Goal: Task Accomplishment & Management: Manage account settings

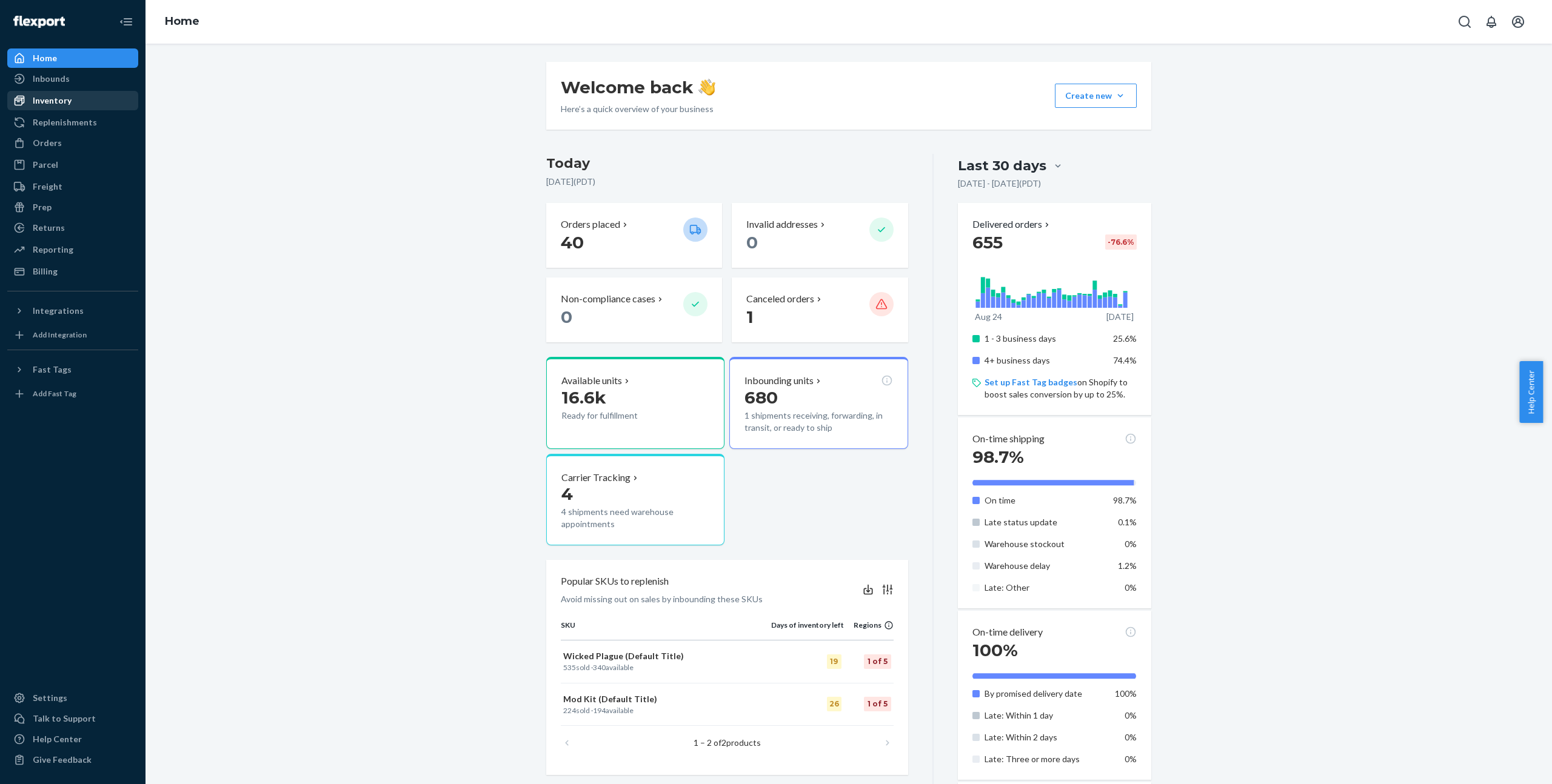
click at [61, 100] on div "Inventory" at bounding box center [52, 100] width 38 height 12
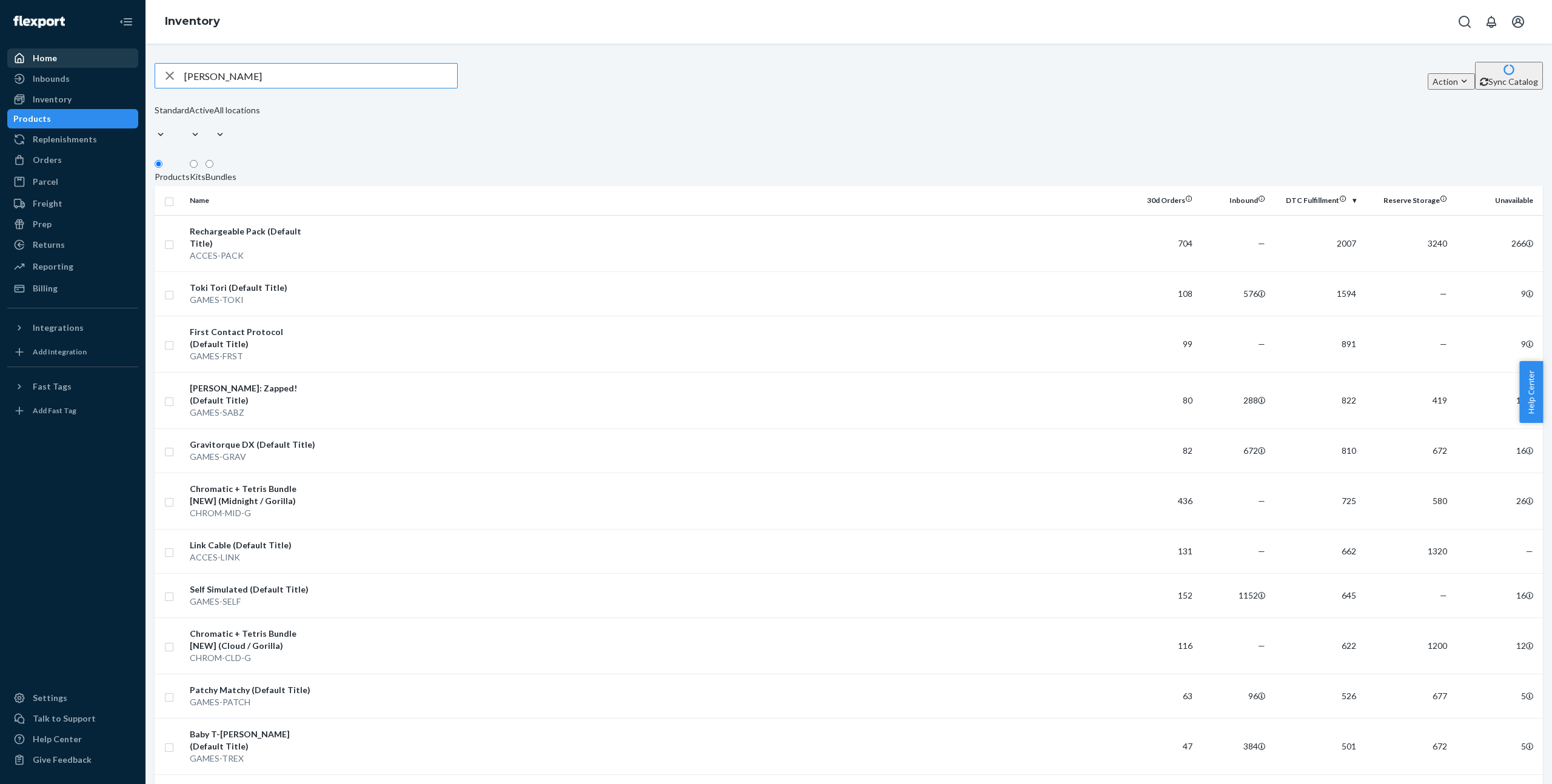
type input "[PERSON_NAME]"
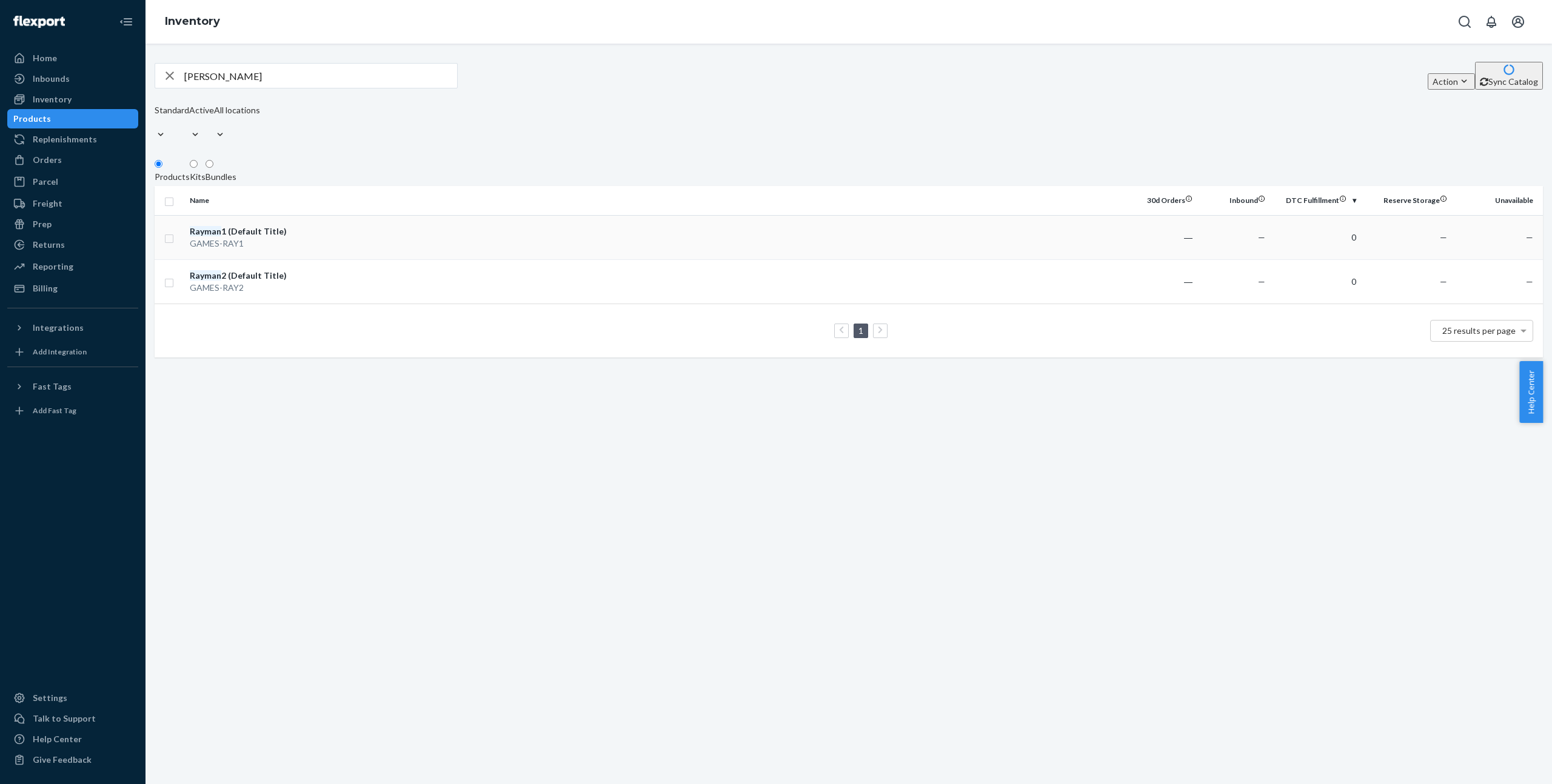
click at [330, 236] on td at bounding box center [722, 237] width 803 height 44
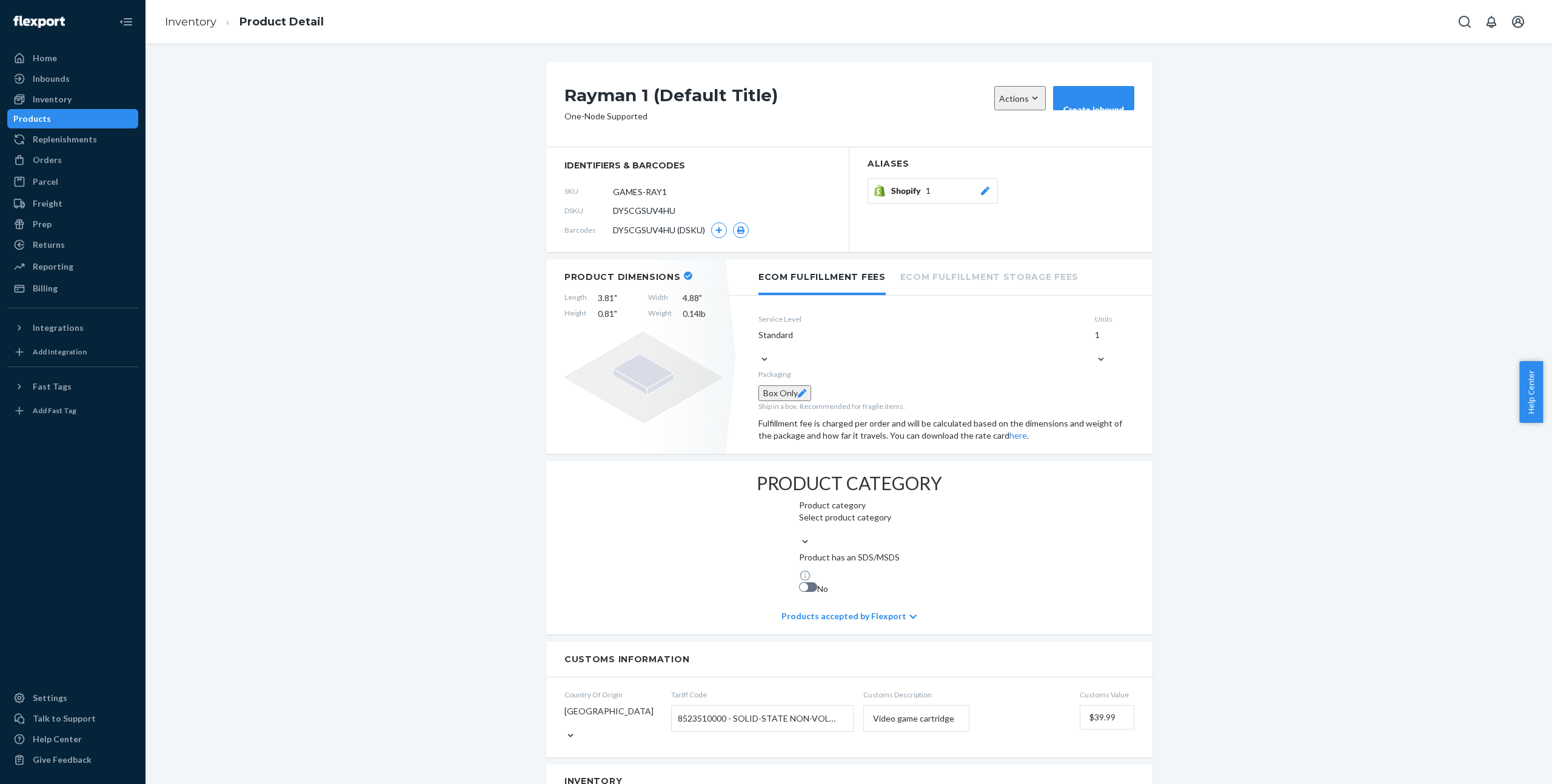
click at [652, 228] on span "DY5CGSUV4HU (DSKU)" at bounding box center [658, 230] width 92 height 12
click at [652, 236] on span "DY5CGSUV4HU (DSKU)" at bounding box center [658, 230] width 92 height 12
click at [716, 234] on icon "button" at bounding box center [718, 230] width 7 height 7
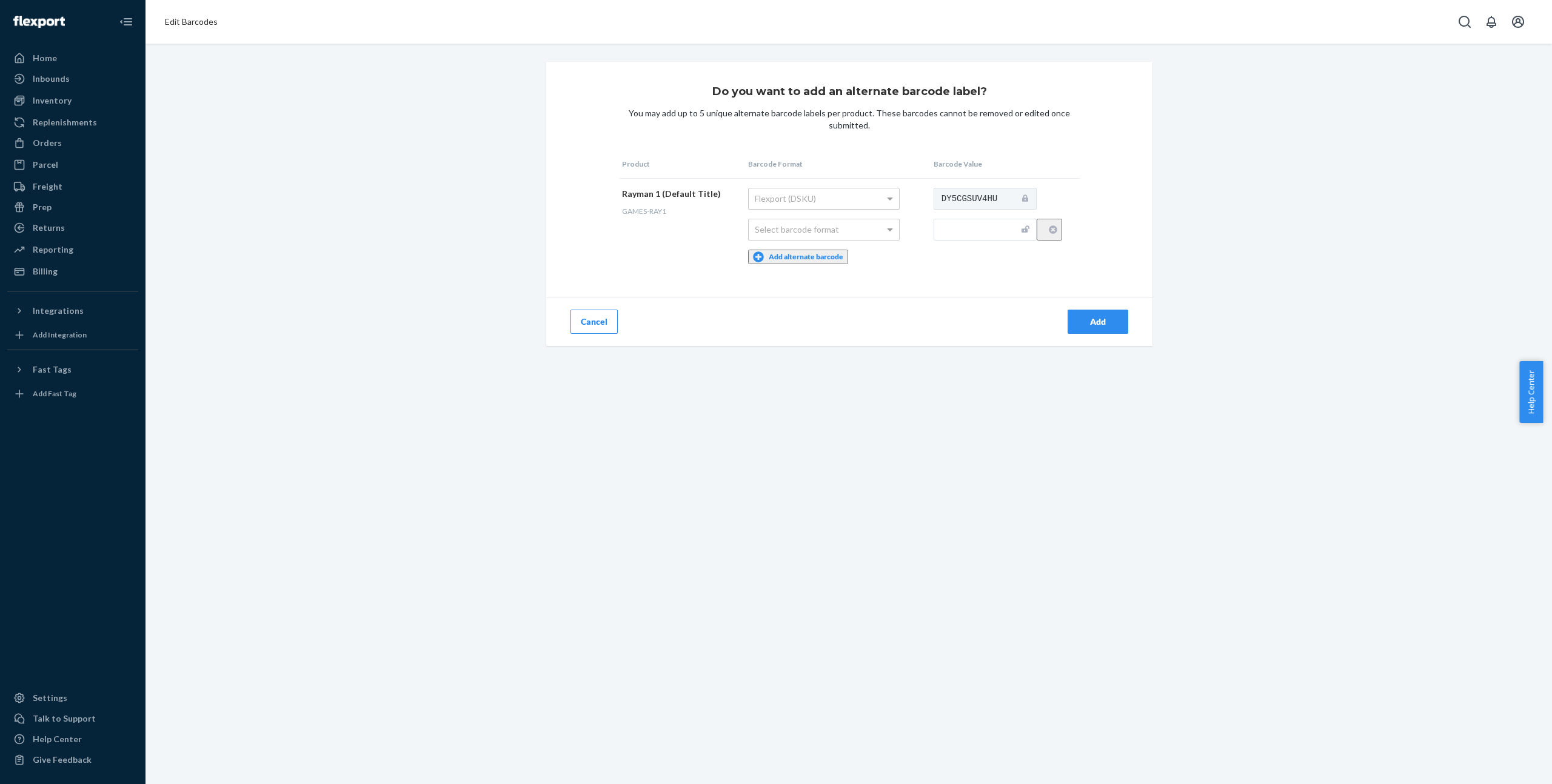
click at [806, 200] on div "Flexport (DSKU)" at bounding box center [824, 199] width 150 height 21
click at [994, 231] on input "text" at bounding box center [985, 229] width 103 height 22
paste input "850064323498"
type input "850064323498"
click at [832, 232] on div "Select barcode format" at bounding box center [824, 230] width 150 height 21
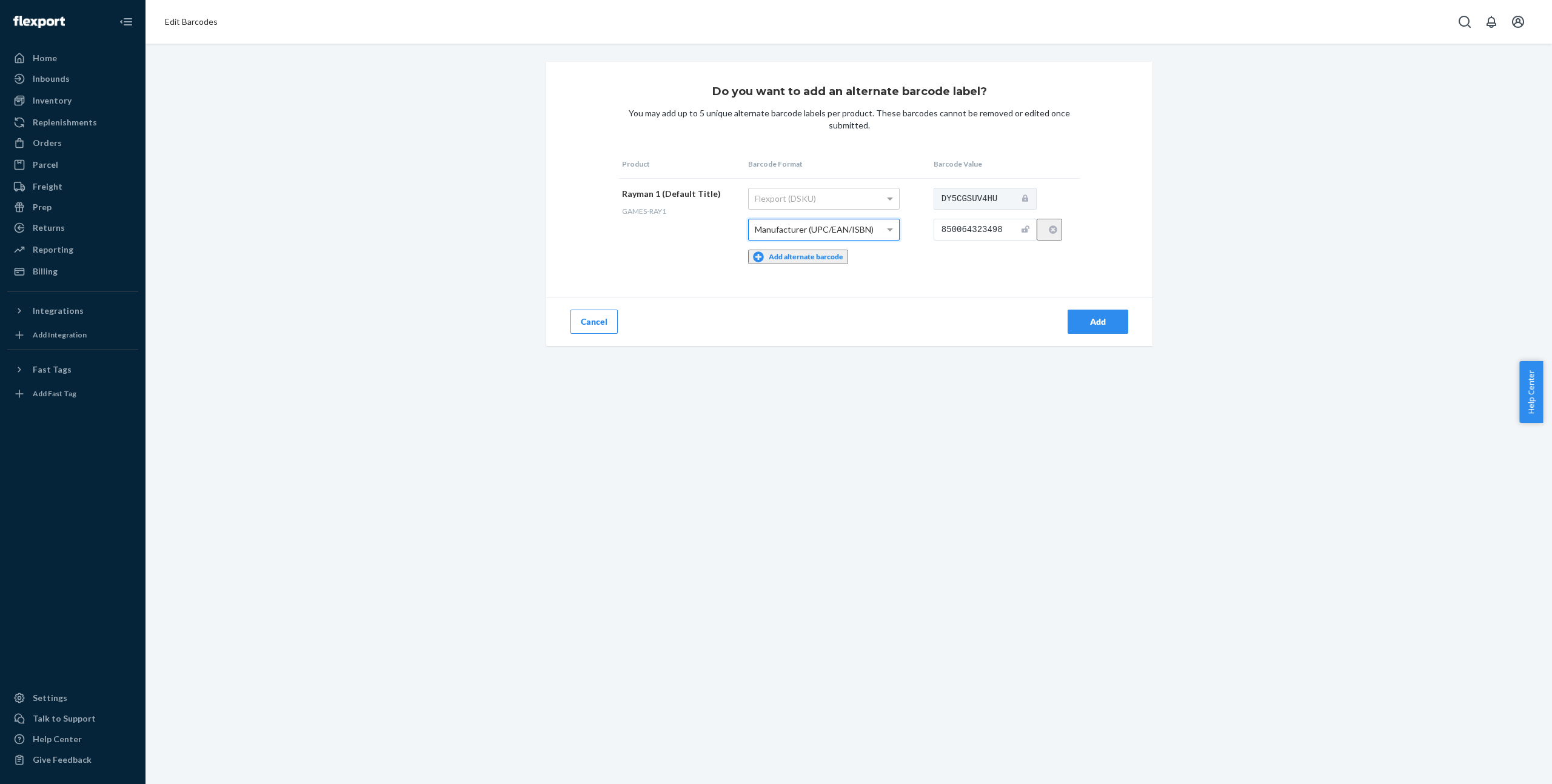
click at [802, 250] on button "Add alternate barcode" at bounding box center [798, 257] width 100 height 14
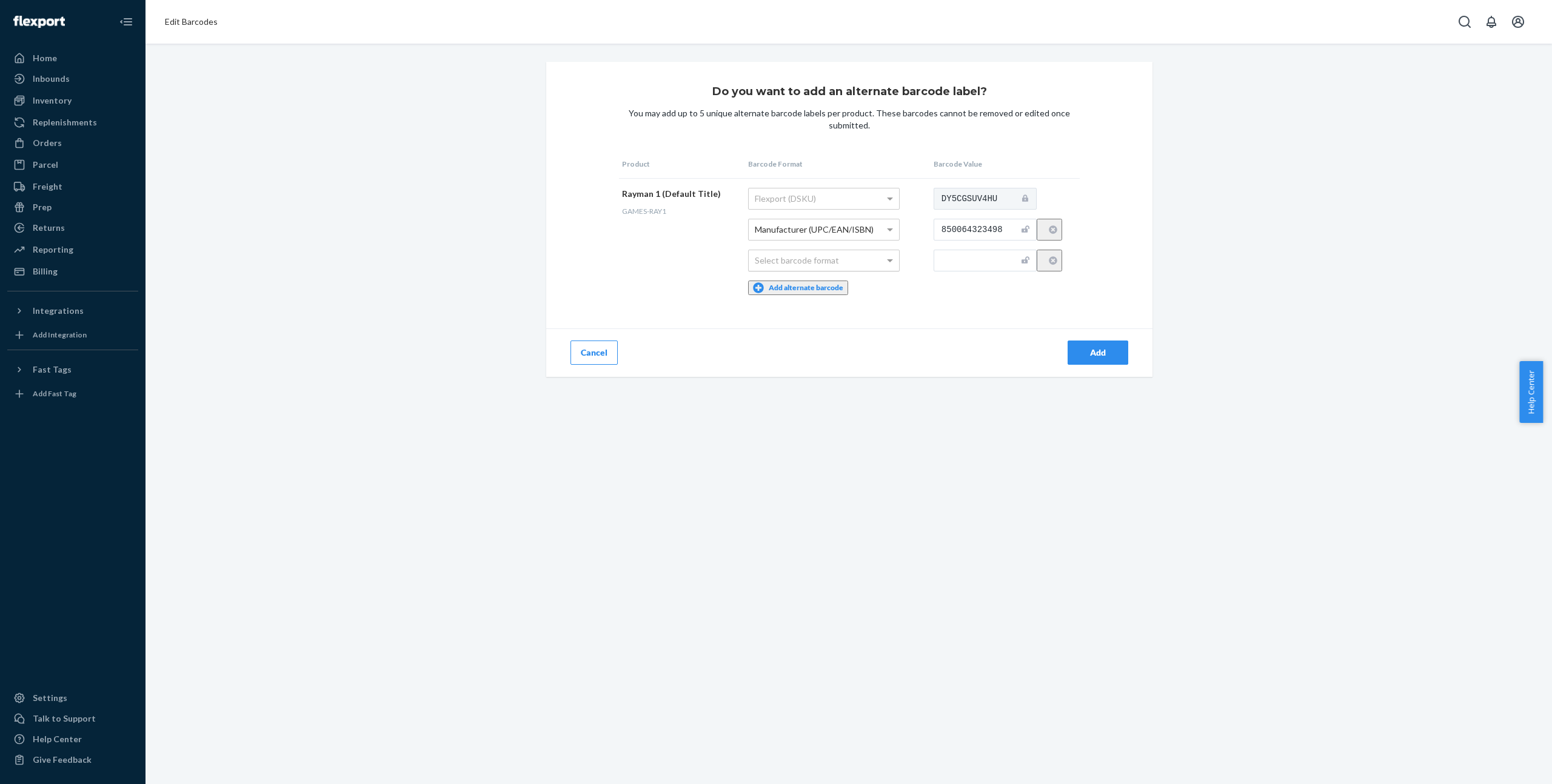
click at [806, 264] on div "Select barcode format" at bounding box center [824, 261] width 150 height 21
click at [949, 263] on input "text" at bounding box center [985, 260] width 103 height 22
paste input "00850064323498"
type input "00850064323498"
click at [1106, 355] on button "Add" at bounding box center [1097, 352] width 61 height 24
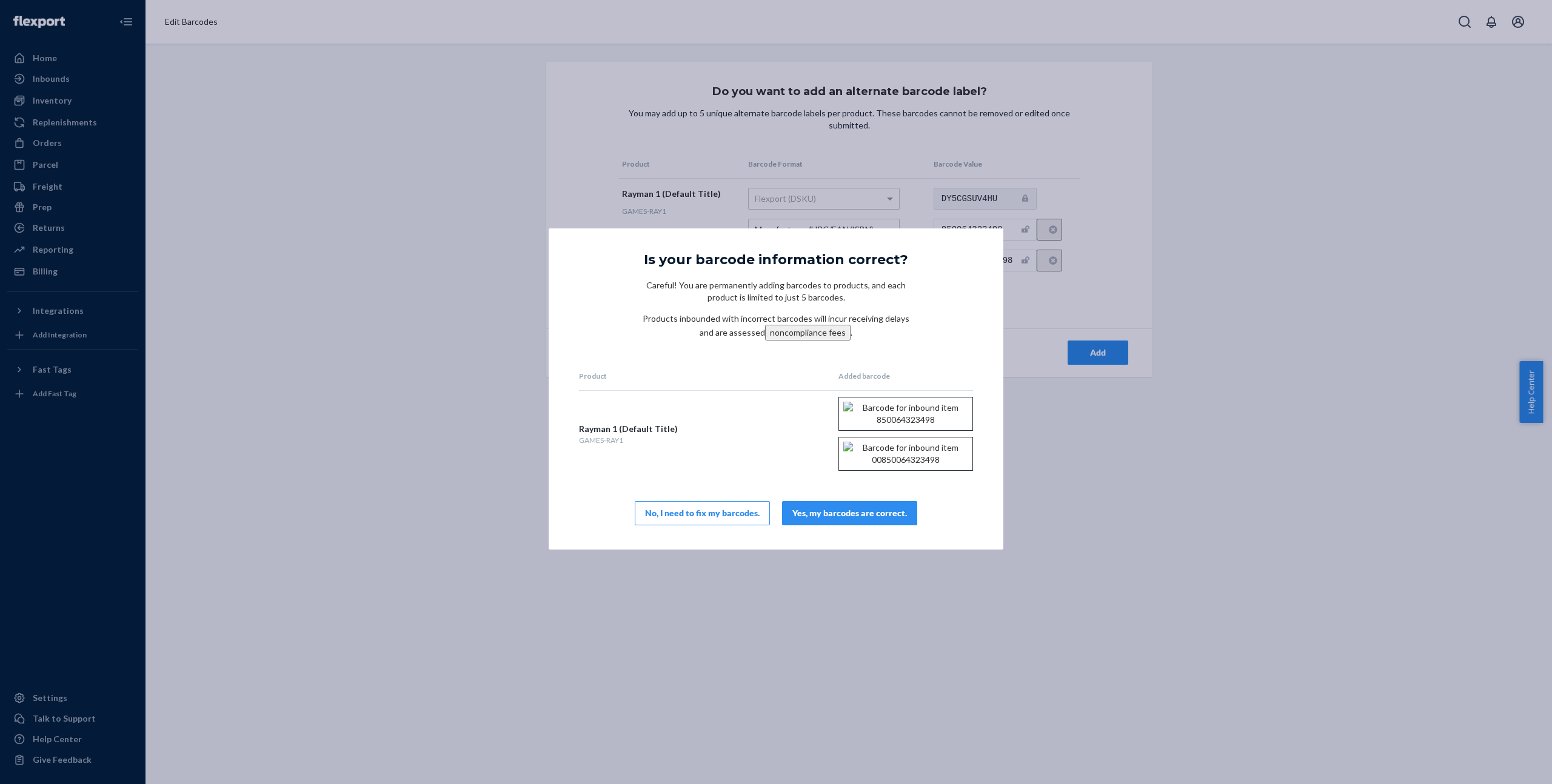
click at [872, 526] on button "Yes, my barcodes are correct." at bounding box center [849, 513] width 135 height 24
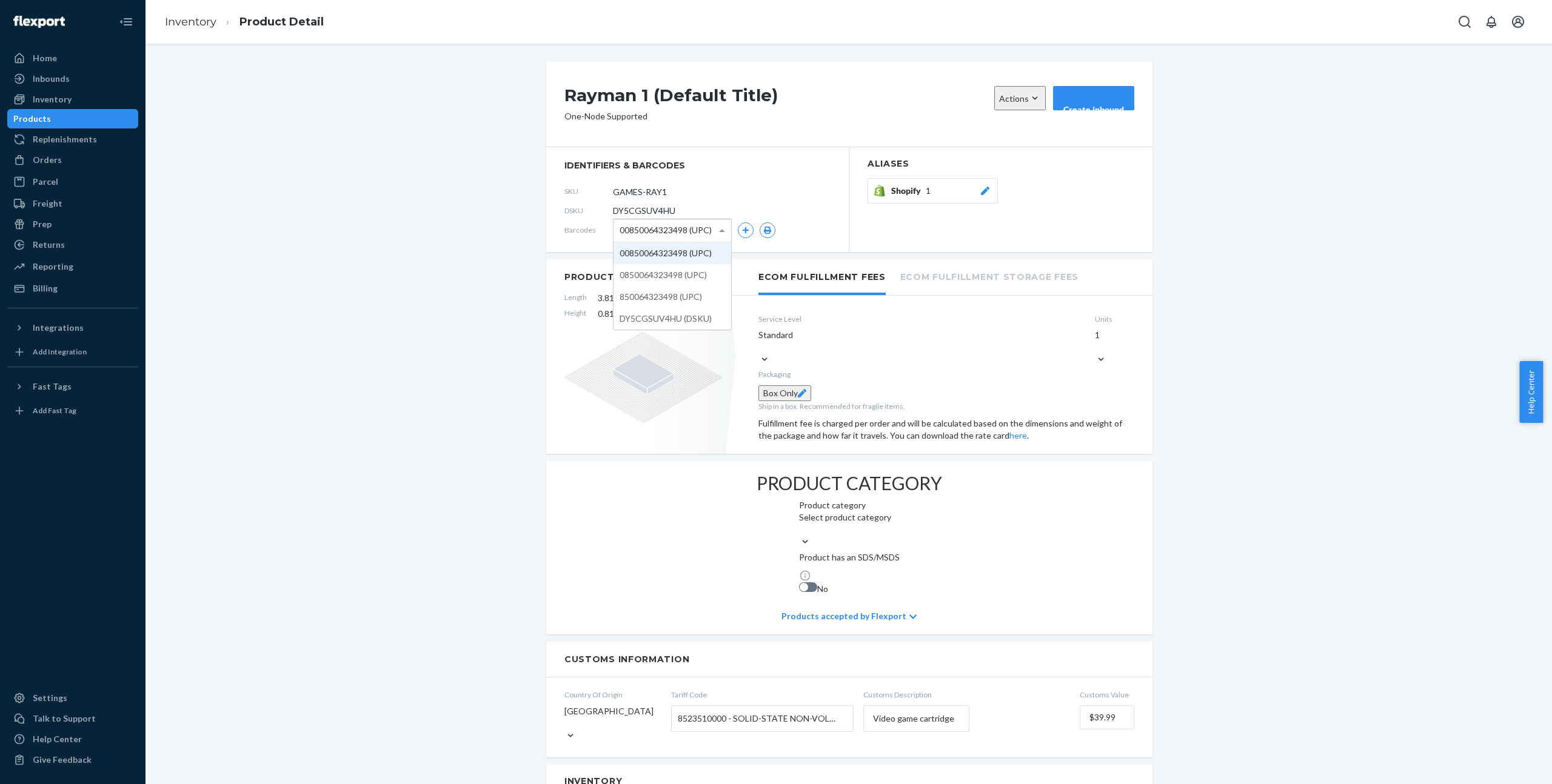
click at [688, 233] on span "00850064323498 (UPC)" at bounding box center [665, 230] width 92 height 21
click at [471, 272] on div "Rayman 1 (Default Title) Actions Add components Hide Create inbound One-Node Su…" at bounding box center [849, 708] width 1388 height 1293
click at [639, 238] on span "00850064323498 (UPC)" at bounding box center [665, 230] width 92 height 21
click at [476, 239] on div "Rayman 1 (Default Title) Actions Add components Hide Create inbound One-Node Su…" at bounding box center [849, 708] width 1388 height 1293
click at [640, 235] on span "00850064323498 (UPC)" at bounding box center [665, 230] width 92 height 21
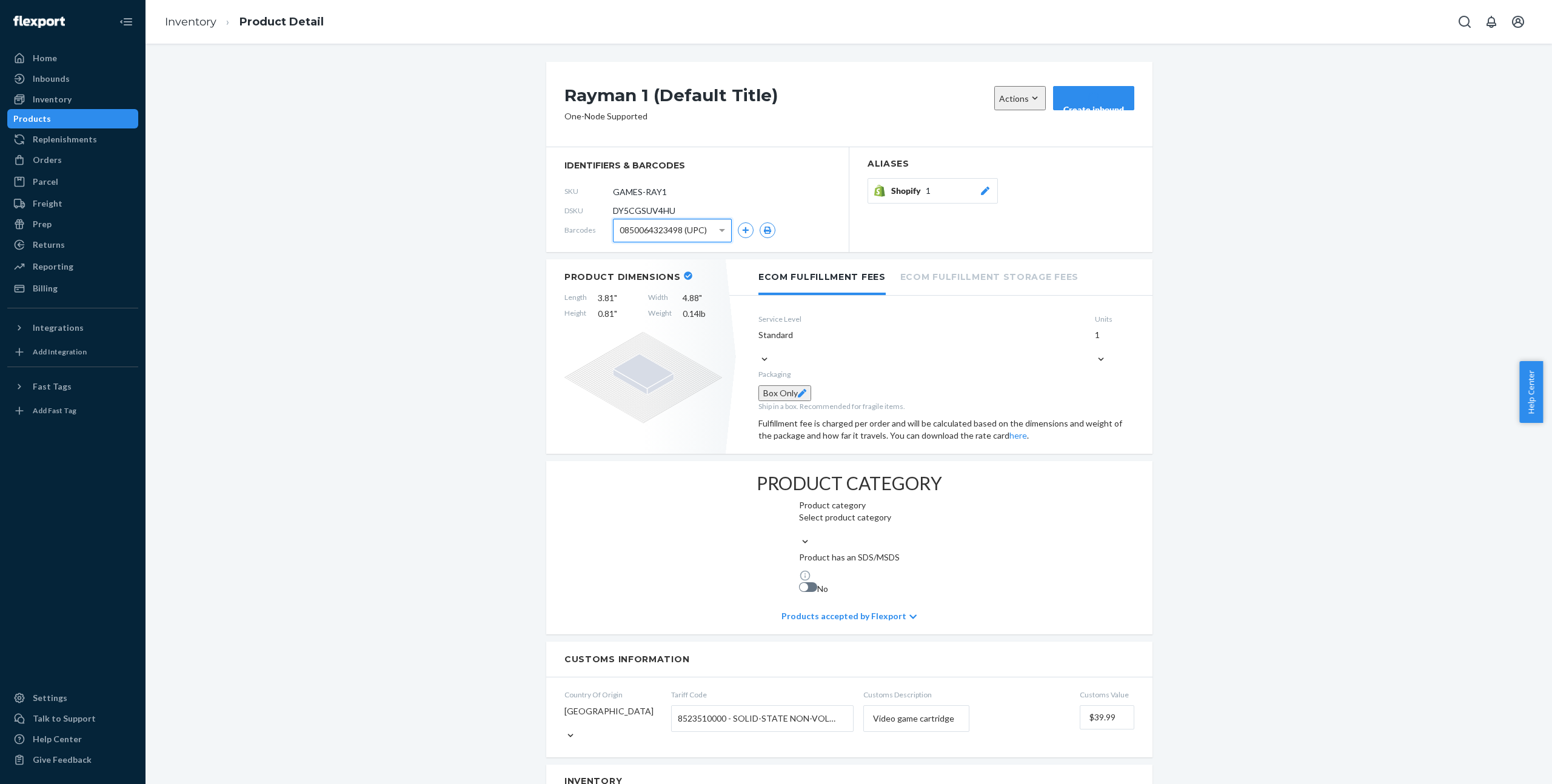
click at [657, 239] on span "0850064323498 (UPC)" at bounding box center [663, 230] width 87 height 21
click at [565, 230] on span "Barcodes" at bounding box center [588, 230] width 48 height 10
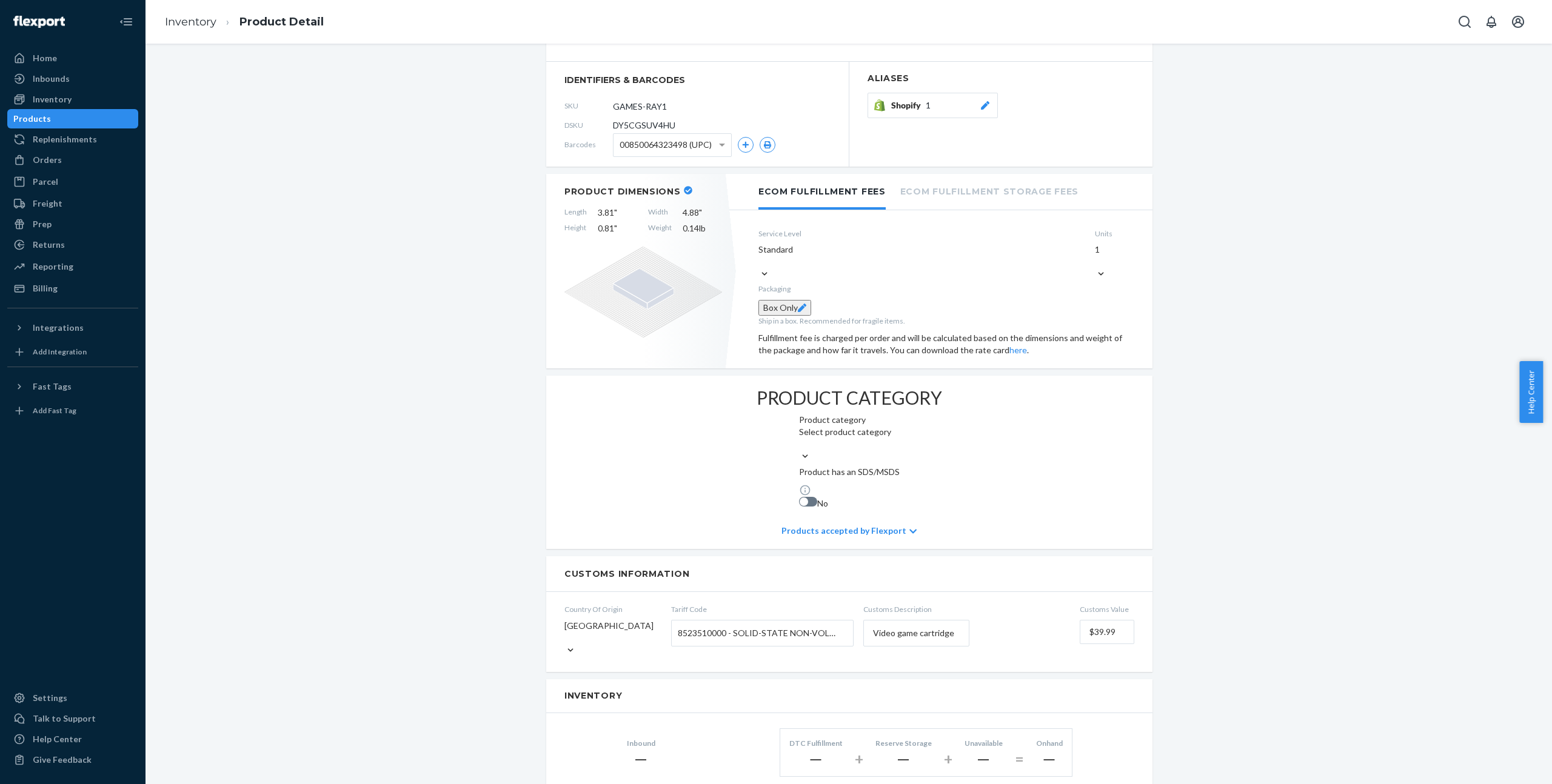
scroll to position [180, 0]
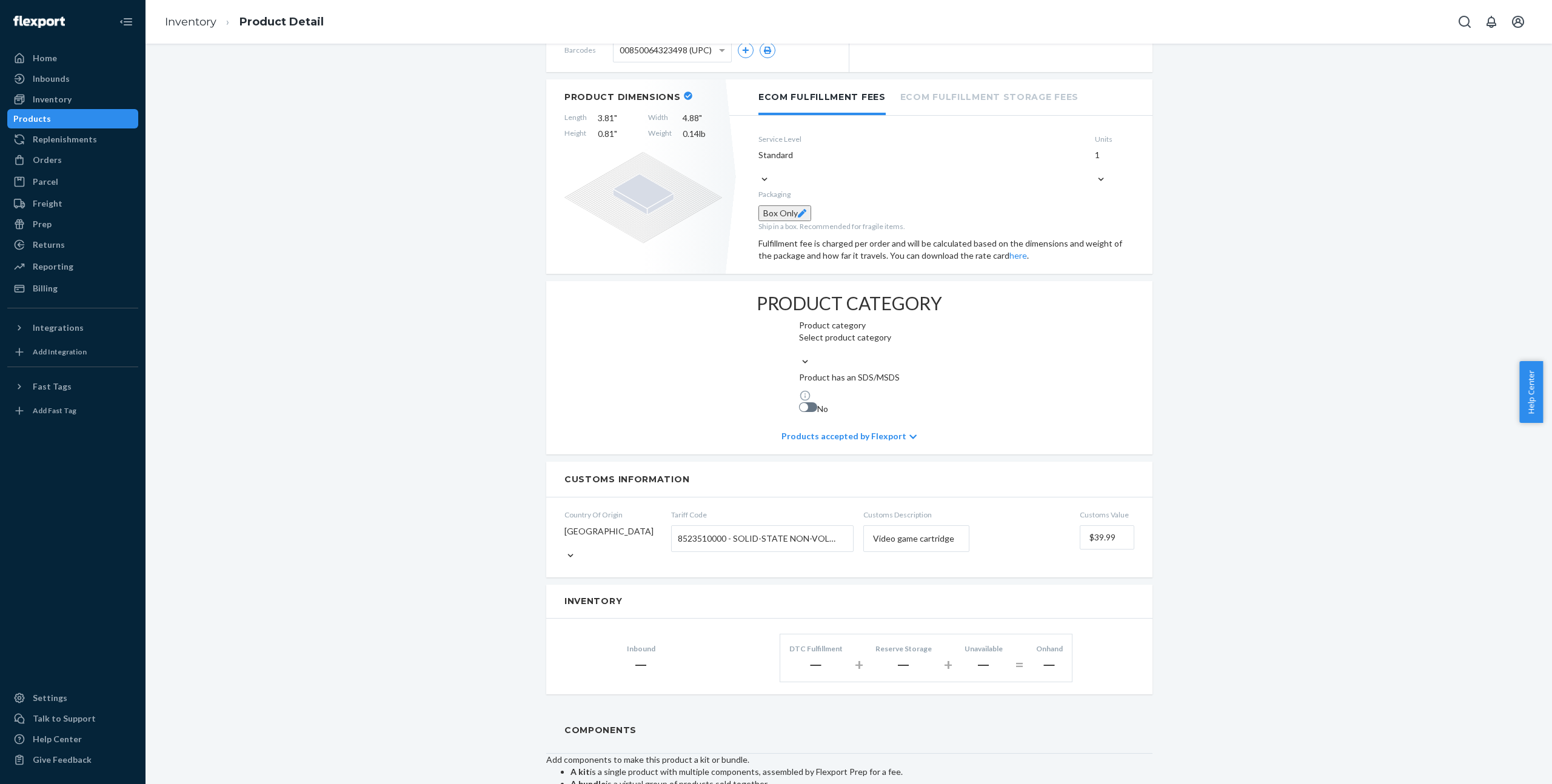
click at [799, 355] on div "Select product category" at bounding box center [845, 343] width 92 height 24
click at [799, 355] on input "Select product category" at bounding box center [800, 350] width 1 height 12
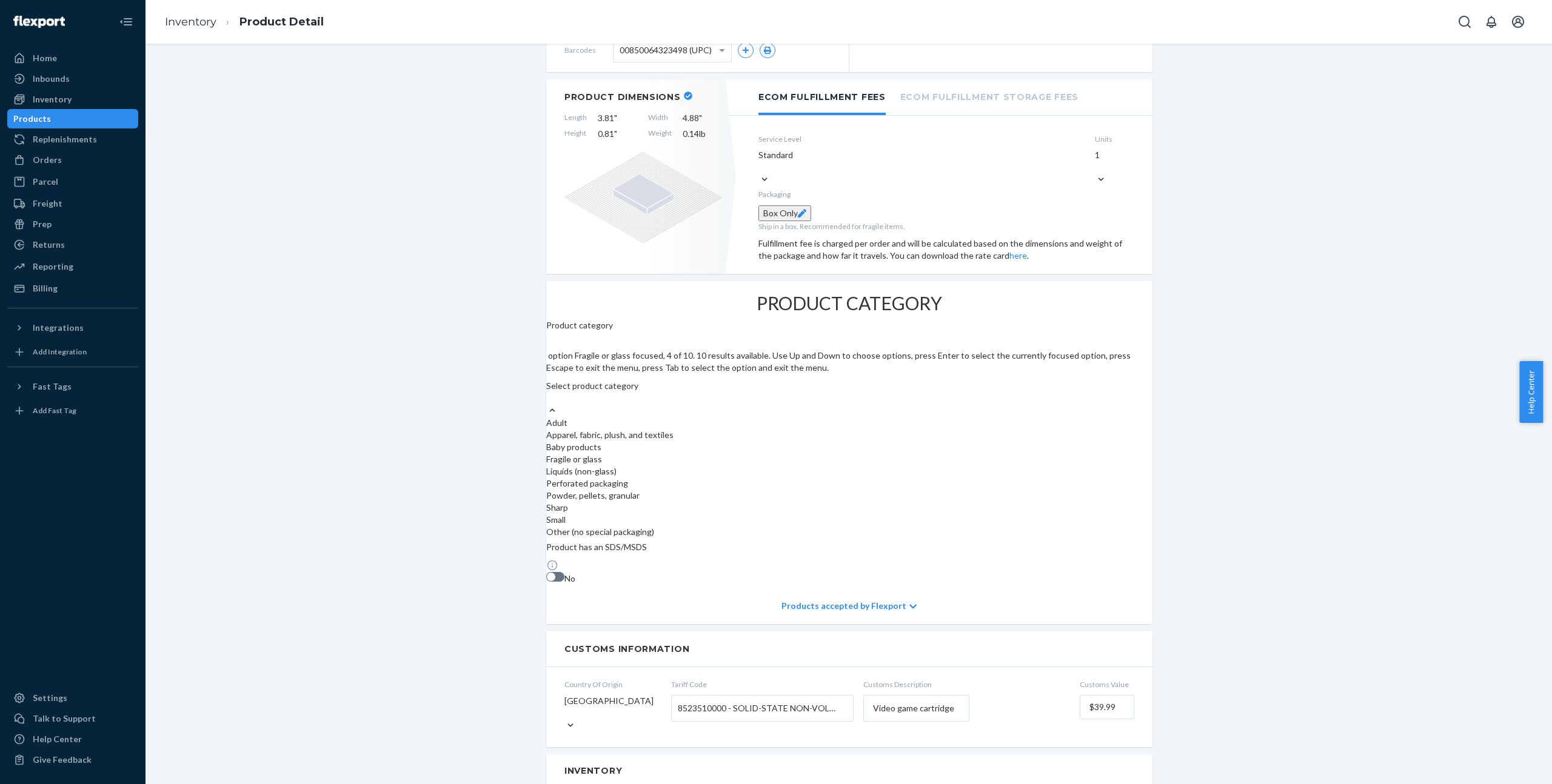
scroll to position [78, 0]
click at [649, 538] on div "Other (no special packaging)" at bounding box center [849, 532] width 606 height 12
click at [547, 404] on input "option Other (no special packaging) focused, 10 of 10. 10 results available. Us…" at bounding box center [547, 398] width 1 height 12
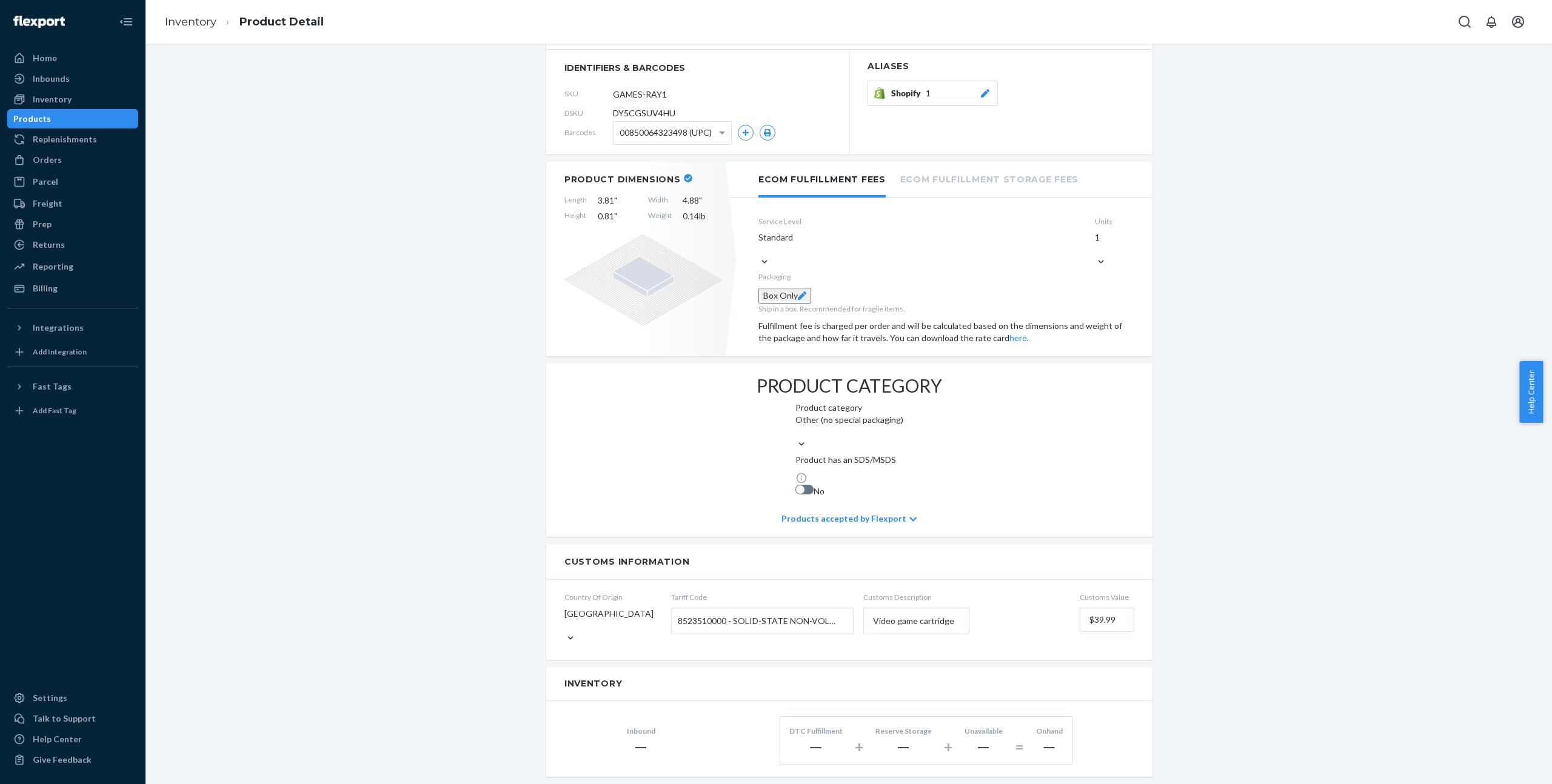
scroll to position [29, 0]
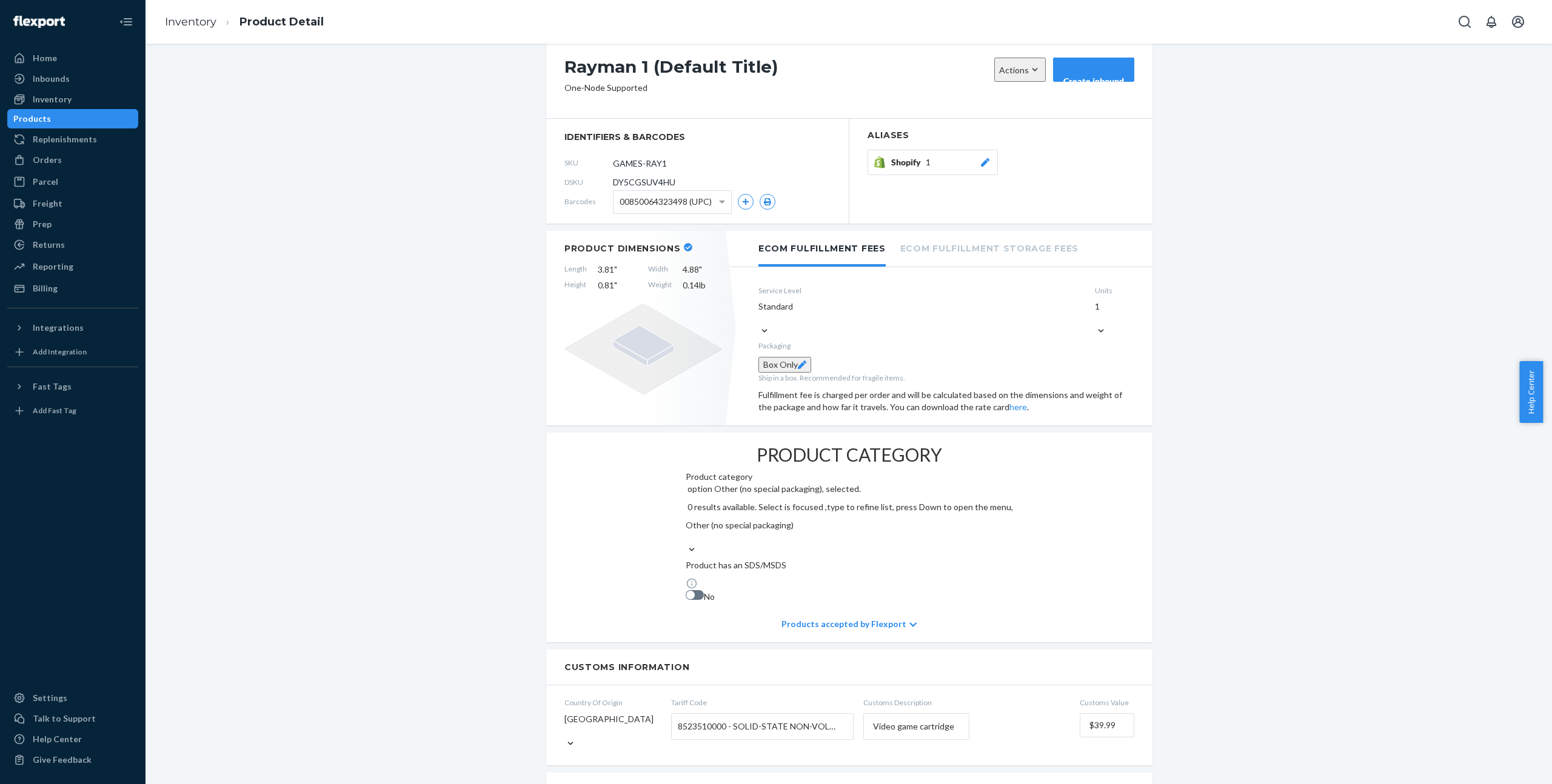
click at [686, 521] on div "Other (no special packaging)" at bounding box center [849, 525] width 327 height 12
click at [686, 532] on input "option Other (no special packaging), selected. 0 results available. Select is f…" at bounding box center [686, 537] width 1 height 12
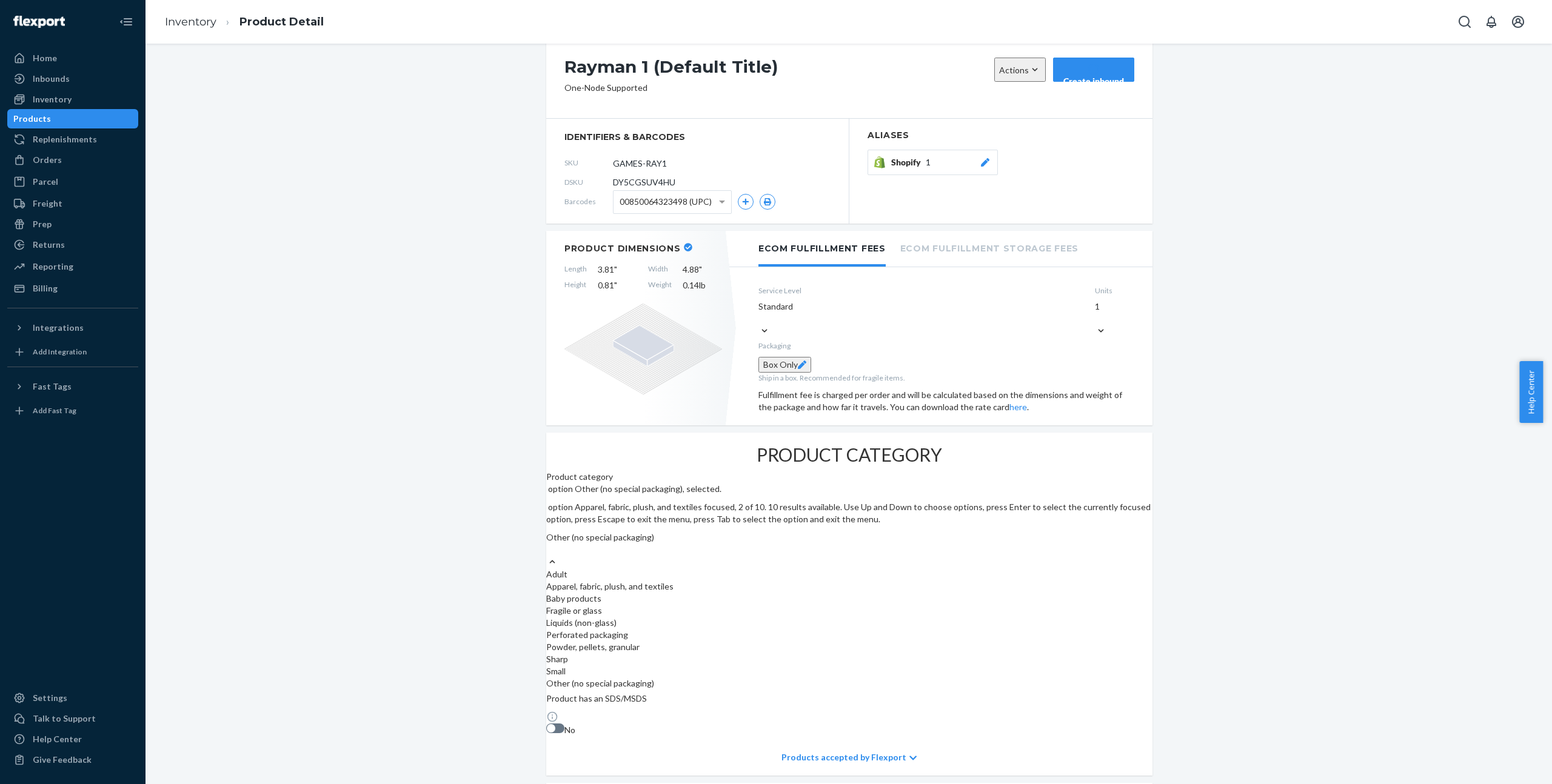
scroll to position [78, 0]
click at [631, 532] on div "Other (no special packaging)" at bounding box center [849, 537] width 606 height 12
click at [547, 544] on input "option Other (no special packaging), selected. option Fragile or glass focused,…" at bounding box center [547, 550] width 1 height 12
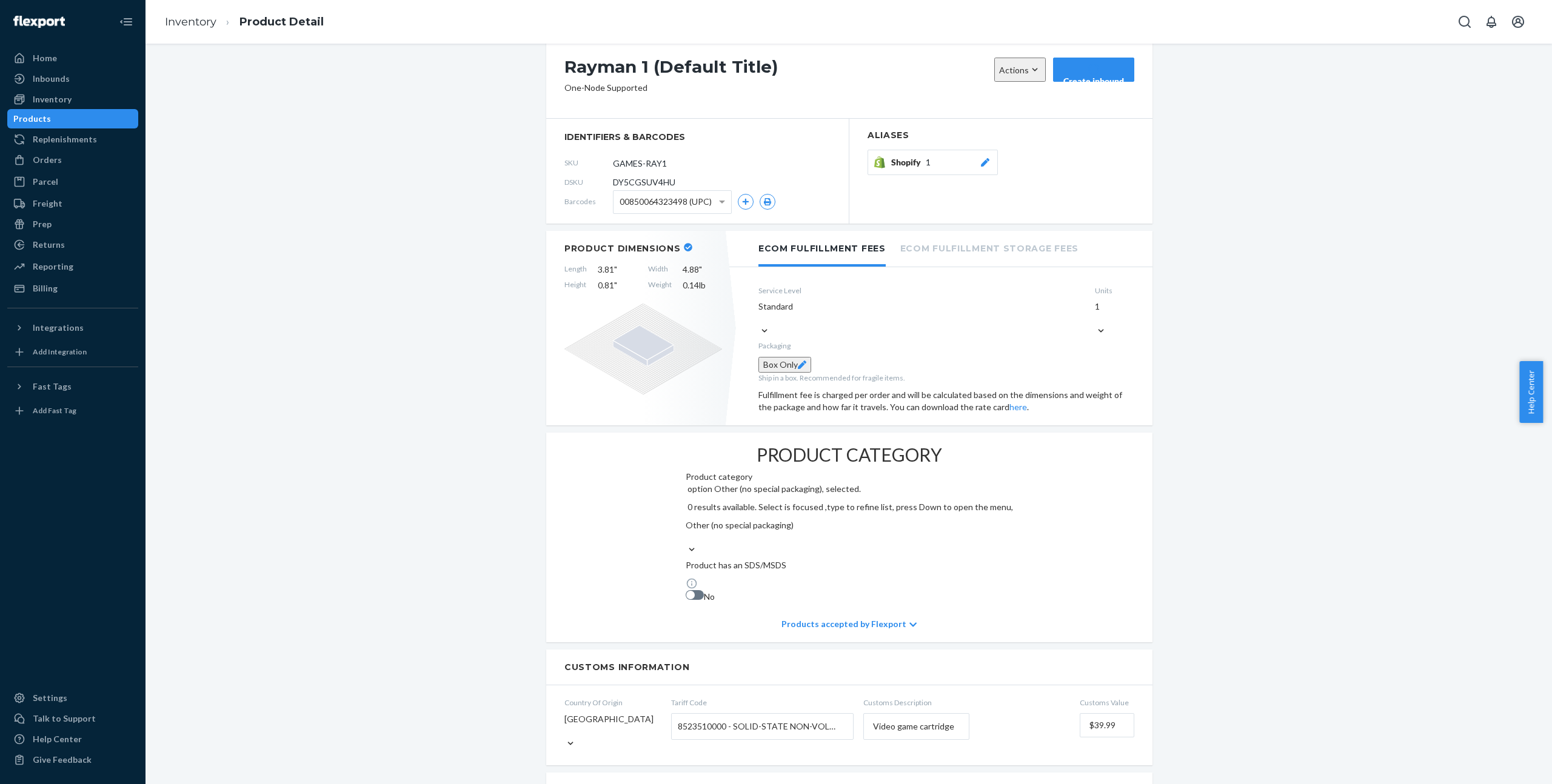
click at [465, 503] on div "Rayman 1 (Default Title) Actions Add components Hide Create inbound One-Node Su…" at bounding box center [849, 698] width 1388 height 1329
